Goal: Find specific page/section: Find specific page/section

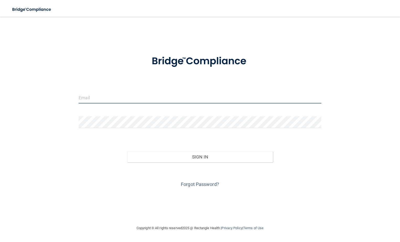
click at [103, 97] on input "email" at bounding box center [200, 98] width 243 height 12
type input "[EMAIL_ADDRESS][DOMAIN_NAME]"
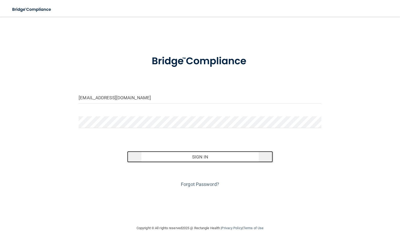
click at [205, 157] on button "Sign In" at bounding box center [200, 157] width 146 height 12
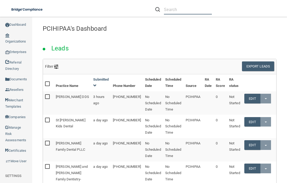
click at [184, 9] on input "text" at bounding box center [188, 10] width 48 height 10
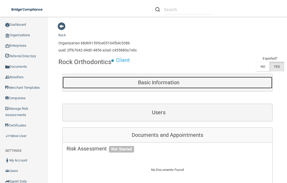
click at [158, 81] on h5 "Basic Information" at bounding box center [159, 82] width 185 height 6
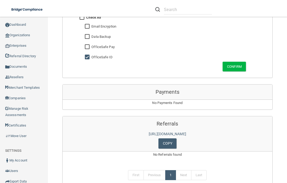
scroll to position [557, 0]
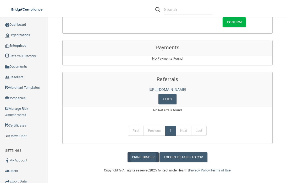
click at [136, 157] on link "Print Binder" at bounding box center [143, 157] width 31 height 10
click at [140, 8] on div "Manage My Enterprise Manage My Location" at bounding box center [204, 9] width 168 height 19
click at [183, 9] on input "text" at bounding box center [188, 10] width 48 height 10
paste input "[PERSON_NAME] & Cairns Dental"
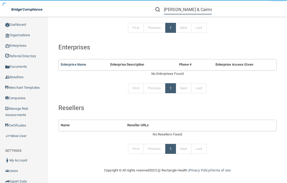
scroll to position [122, 0]
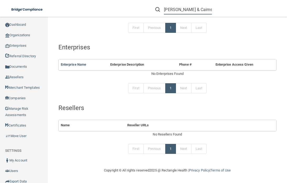
drag, startPoint x: 179, startPoint y: 9, endPoint x: 183, endPoint y: 9, distance: 3.4
click at [183, 9] on input "[PERSON_NAME] & Cairns Dental" at bounding box center [188, 10] width 48 height 10
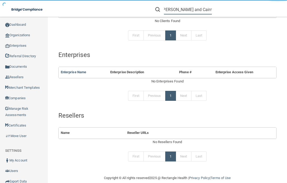
scroll to position [130, 0]
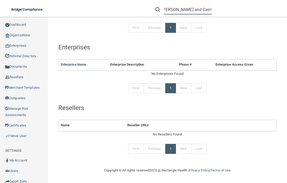
click at [179, 13] on input "[PERSON_NAME] and Cairns Dental" at bounding box center [188, 10] width 48 height 10
drag, startPoint x: 176, startPoint y: 11, endPoint x: 228, endPoint y: 10, distance: 51.7
click at [228, 10] on div "[PERSON_NAME] and Cairns Dental" at bounding box center [204, 9] width 112 height 19
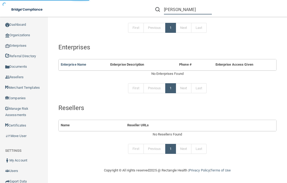
scroll to position [250, 0]
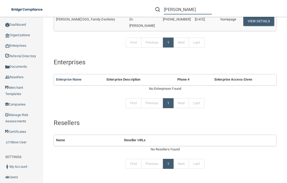
click at [170, 9] on input "[PERSON_NAME]" at bounding box center [188, 10] width 48 height 10
click at [164, 10] on div "[PERSON_NAME]" at bounding box center [183, 10] width 57 height 10
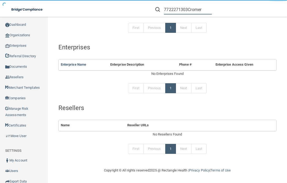
scroll to position [122, 0]
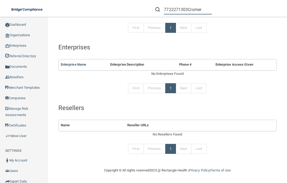
click at [195, 10] on input "7722271303Cromer" at bounding box center [188, 10] width 48 height 10
drag, startPoint x: 189, startPoint y: 10, endPoint x: 213, endPoint y: 9, distance: 23.6
click at [213, 9] on form "7722271303Cromer" at bounding box center [184, 10] width 65 height 10
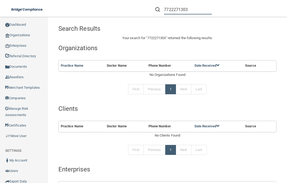
click at [196, 12] on input "7722271303" at bounding box center [188, 10] width 48 height 10
drag, startPoint x: 193, startPoint y: 10, endPoint x: 156, endPoint y: 10, distance: 36.7
click at [156, 10] on div "7722271303" at bounding box center [183, 10] width 57 height 10
paste input "[PERSON_NAME] & Cairns Dental"
click at [182, 12] on input "[PERSON_NAME] & Cairns Dental" at bounding box center [188, 10] width 48 height 10
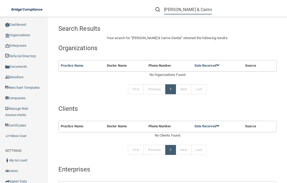
drag, startPoint x: 178, startPoint y: 10, endPoint x: 233, endPoint y: 12, distance: 54.3
click at [233, 12] on div "[PERSON_NAME] & Cairns Dental" at bounding box center [204, 9] width 112 height 19
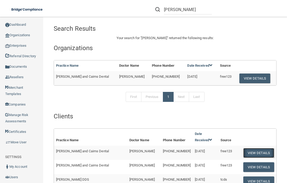
click at [250, 148] on button "View Details" at bounding box center [259, 153] width 31 height 10
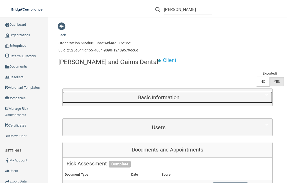
click at [154, 94] on h5 "Basic Information" at bounding box center [159, 97] width 185 height 6
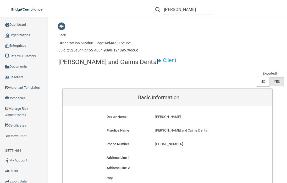
click at [170, 127] on p "[PERSON_NAME] and Cairns Dental" at bounding box center [199, 130] width 89 height 6
drag, startPoint x: 154, startPoint y: 115, endPoint x: 201, endPoint y: 118, distance: 46.5
click at [201, 127] on p "[PERSON_NAME] and Cairns Dental" at bounding box center [199, 130] width 89 height 6
copy p "[PERSON_NAME] and Cairns Dental"
click at [182, 10] on input "[PERSON_NAME]" at bounding box center [188, 10] width 48 height 10
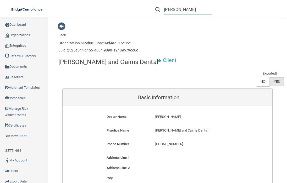
drag, startPoint x: 197, startPoint y: 10, endPoint x: 162, endPoint y: 11, distance: 34.6
click at [162, 11] on div "[PERSON_NAME]" at bounding box center [183, 10] width 57 height 10
paste input "and Cairns Dental"
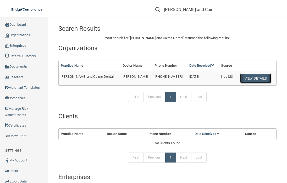
click at [249, 76] on button "View Details" at bounding box center [255, 78] width 31 height 10
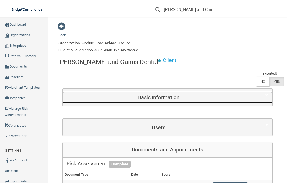
click at [164, 94] on h5 "Basic Information" at bounding box center [159, 97] width 185 height 6
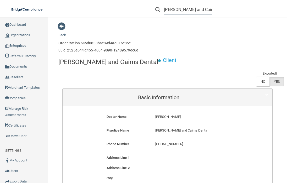
click at [197, 12] on input "[PERSON_NAME] and Cairns Dental" at bounding box center [188, 10] width 48 height 10
drag, startPoint x: 178, startPoint y: 9, endPoint x: 225, endPoint y: 10, distance: 46.4
click at [225, 10] on div "[PERSON_NAME] and Cairns Dental" at bounding box center [204, 9] width 112 height 19
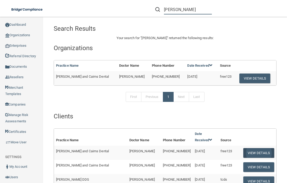
type input "[PERSON_NAME]"
click at [260, 148] on button "View Details" at bounding box center [259, 153] width 31 height 10
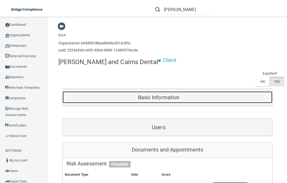
click at [162, 94] on h5 "Basic Information" at bounding box center [159, 97] width 185 height 6
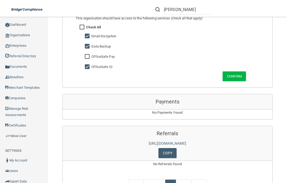
scroll to position [549, 0]
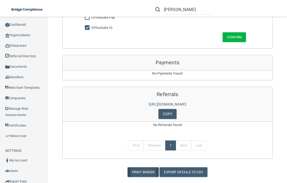
click at [140, 167] on link "Print Binder" at bounding box center [143, 172] width 31 height 10
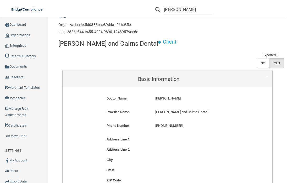
scroll to position [17, 0]
